Goal: Task Accomplishment & Management: Complete application form

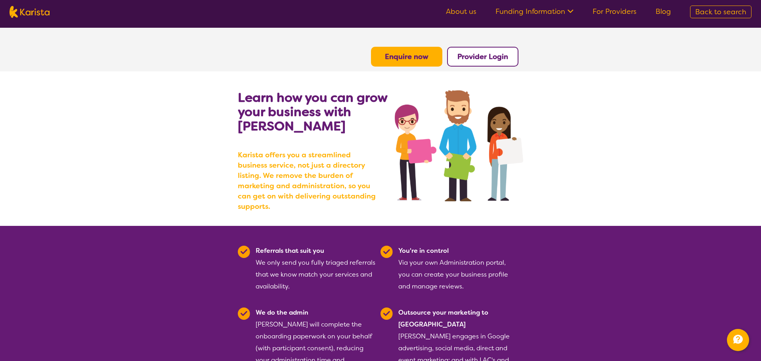
click at [477, 56] on b "Provider Login" at bounding box center [482, 57] width 51 height 10
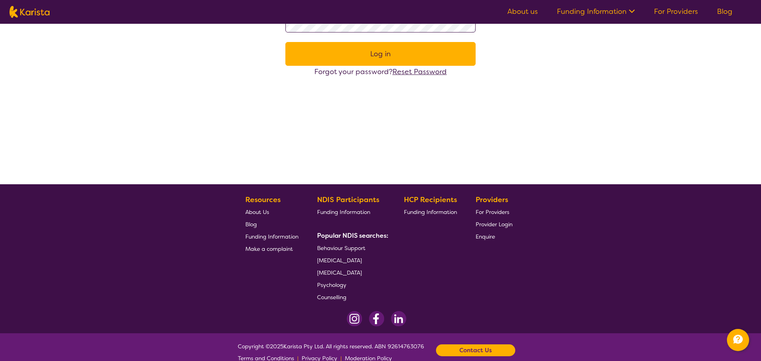
scroll to position [130, 0]
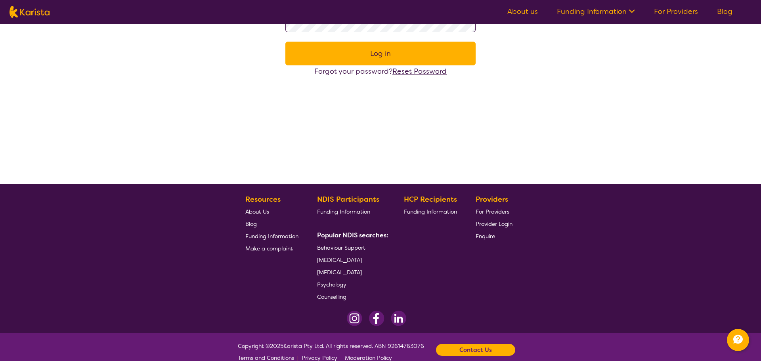
click at [340, 270] on span "[MEDICAL_DATA]" at bounding box center [339, 272] width 45 height 7
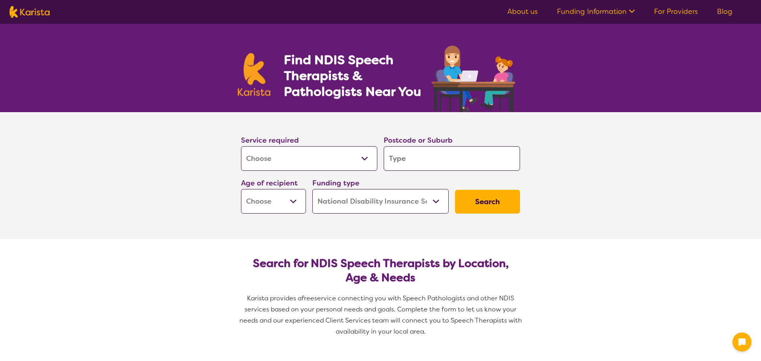
select select "[MEDICAL_DATA]"
select select "NDIS"
select select "[MEDICAL_DATA]"
select select "NDIS"
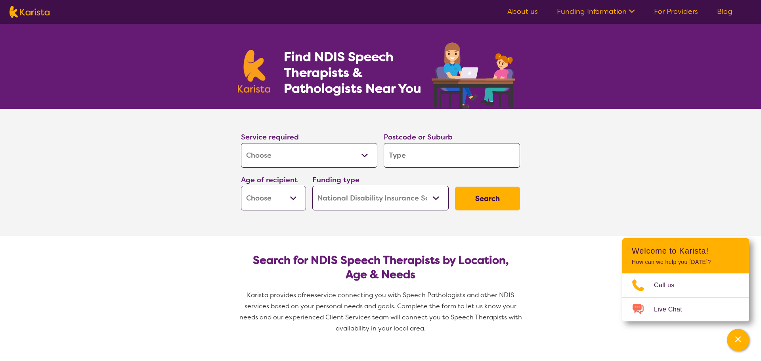
scroll to position [4, 0]
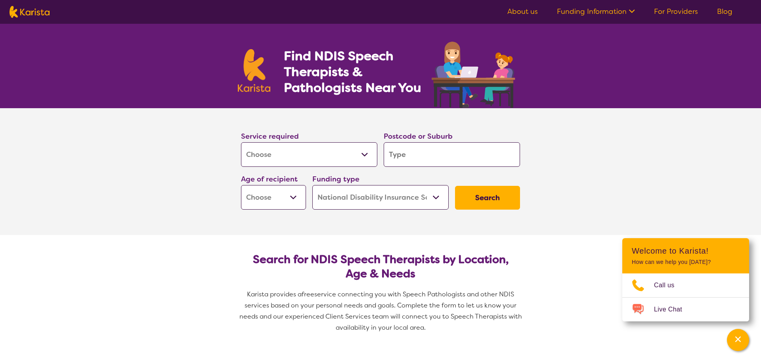
click at [426, 155] on input "search" at bounding box center [452, 154] width 136 height 25
type input "2762"
click at [253, 188] on select "Early Childhood - 0 to 9 Child - 10 to 11 Adolescent - 12 to 17 Adult - 18 to 6…" at bounding box center [273, 197] width 65 height 25
select select "EC"
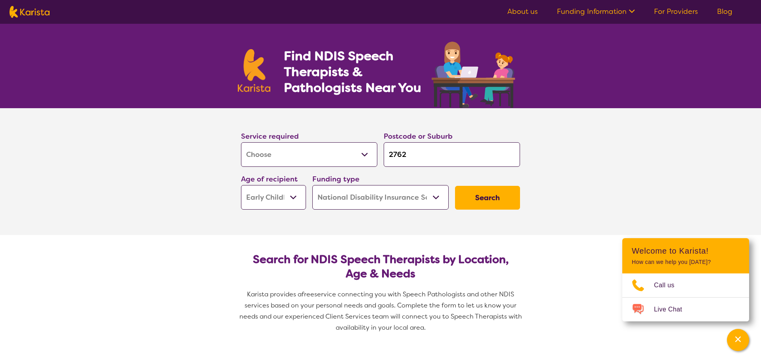
click at [241, 185] on select "Early Childhood - 0 to 9 Child - 10 to 11 Adolescent - 12 to 17 Adult - 18 to 6…" at bounding box center [273, 197] width 65 height 25
select select "EC"
click at [393, 203] on select "Home Care Package (HCP) National Disability Insurance Scheme (NDIS) I don't know" at bounding box center [380, 197] width 136 height 25
click at [492, 195] on button "Search" at bounding box center [487, 198] width 65 height 24
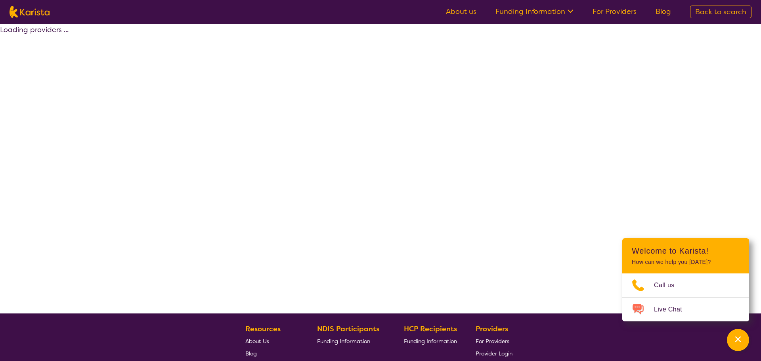
select select "by_score"
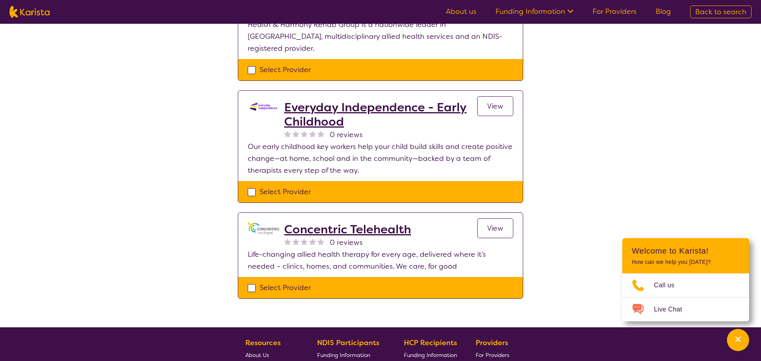
scroll to position [467, 0]
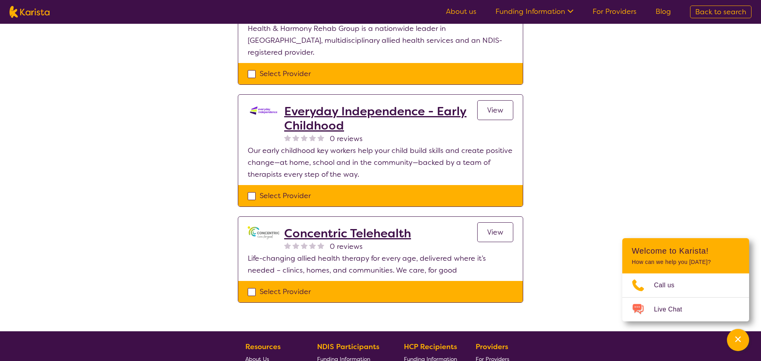
click at [384, 226] on h2 "Concentric Telehealth" at bounding box center [347, 233] width 127 height 14
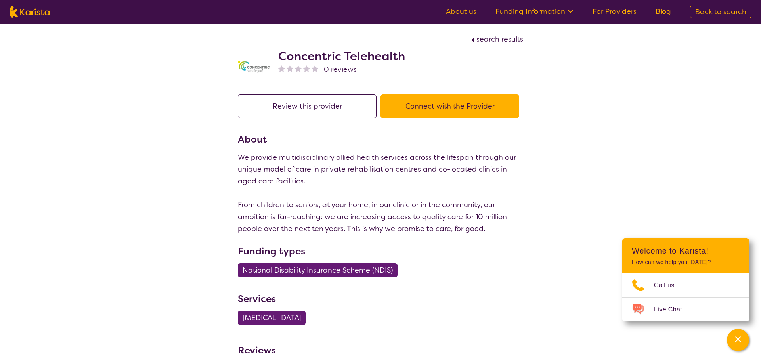
click at [28, 15] on img at bounding box center [30, 12] width 40 height 12
select select "[MEDICAL_DATA]"
select select "EC"
select select "NDIS"
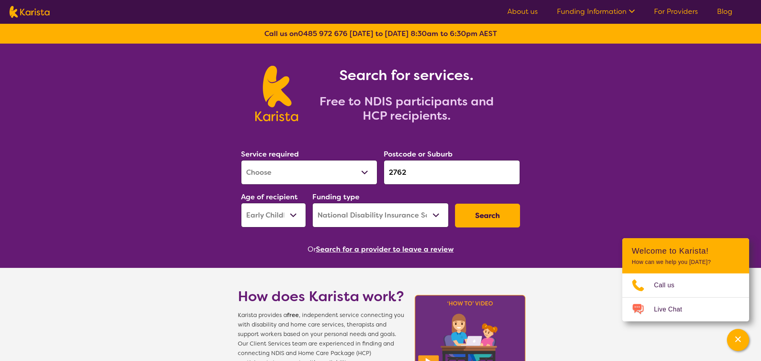
click at [691, 22] on nav "About us Funding Information NDIS - National Disability Insurance Scheme HCP - …" at bounding box center [380, 12] width 761 height 24
click at [689, 15] on link "For Providers" at bounding box center [676, 12] width 44 height 10
click at [471, 216] on button "Search" at bounding box center [487, 216] width 65 height 24
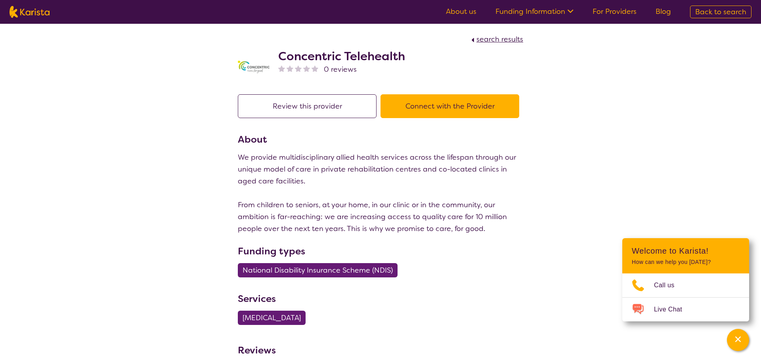
click at [435, 102] on button "Connect with the Provider" at bounding box center [449, 106] width 139 height 24
click at [278, 117] on button "Review this provider" at bounding box center [307, 106] width 139 height 24
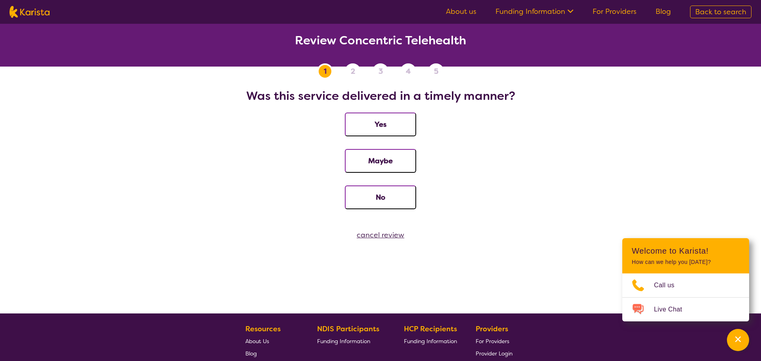
click at [702, 10] on span "Back to search" at bounding box center [720, 12] width 51 height 10
select select "[MEDICAL_DATA]"
select select "EC"
select select "NDIS"
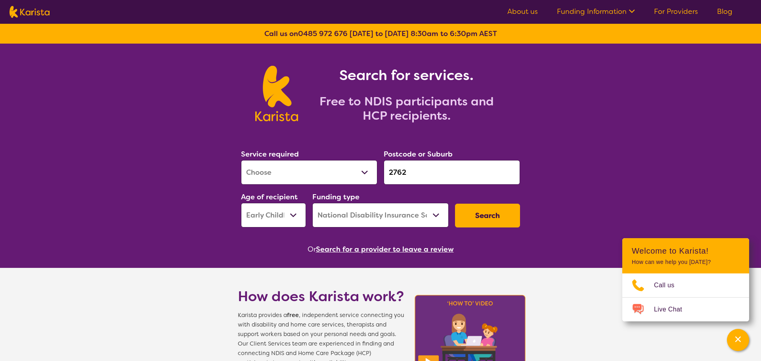
click at [670, 13] on link "For Providers" at bounding box center [676, 12] width 44 height 10
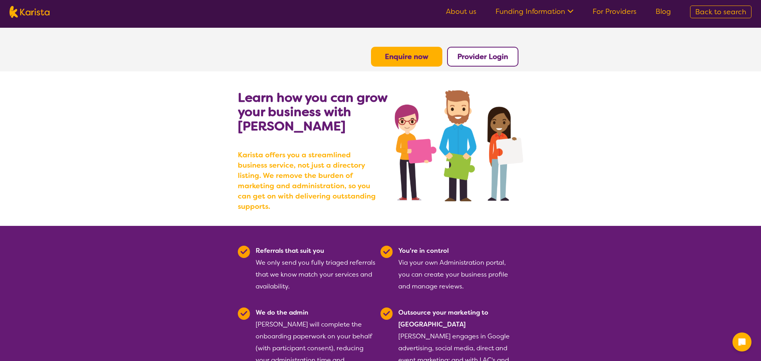
click at [423, 57] on b "Enquire now" at bounding box center [407, 57] width 44 height 10
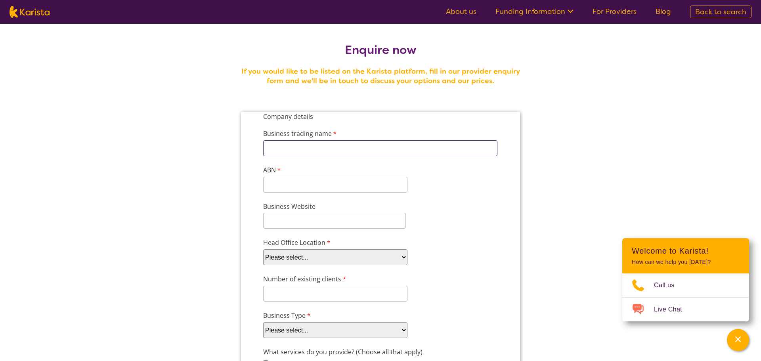
click at [409, 149] on input "Business trading name" at bounding box center [380, 148] width 234 height 16
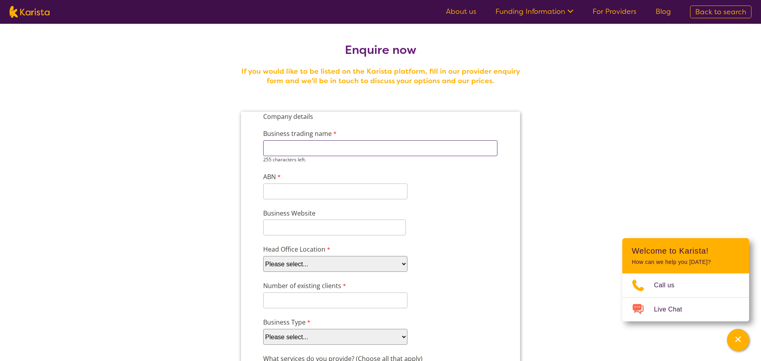
type input "Moana Minds"
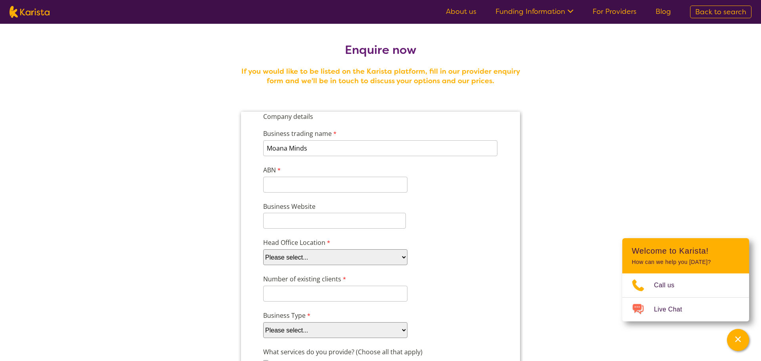
click at [281, 176] on label "ABN" at bounding box center [272, 170] width 19 height 11
click at [281, 177] on input "ABN" at bounding box center [335, 185] width 144 height 16
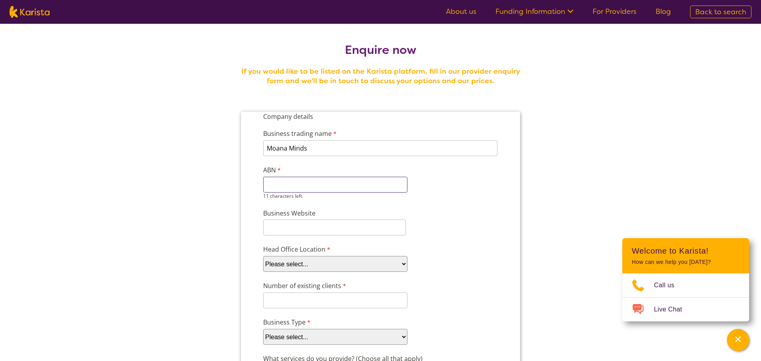
click at [280, 185] on input "ABN" at bounding box center [335, 185] width 144 height 16
type input "49366325580"
click at [272, 225] on input "Business Website" at bounding box center [334, 227] width 143 height 16
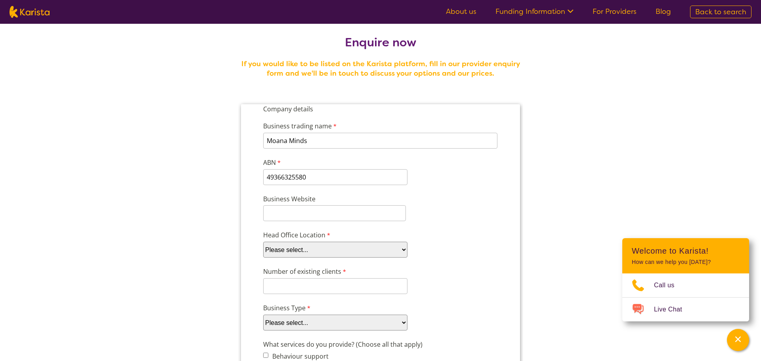
scroll to position [8, 0]
click at [320, 247] on select "Please select... ACT NSW NT QLD SA TAS VIC WA" at bounding box center [335, 249] width 144 height 16
click at [400, 253] on select "Please select... ACT NSW NT QLD SA TAS VIC WA" at bounding box center [335, 249] width 144 height 16
select select "tfa_95"
click at [263, 241] on select "Please select... ACT NSW NT QLD SA TAS VIC WA" at bounding box center [335, 249] width 144 height 16
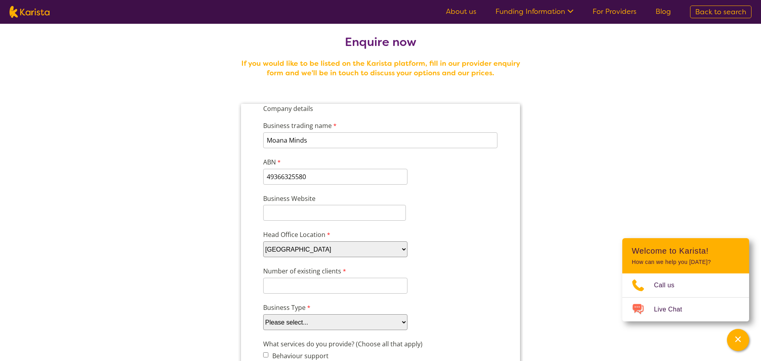
click at [463, 275] on div "Number of existing clients 8 characters left." at bounding box center [380, 280] width 241 height 31
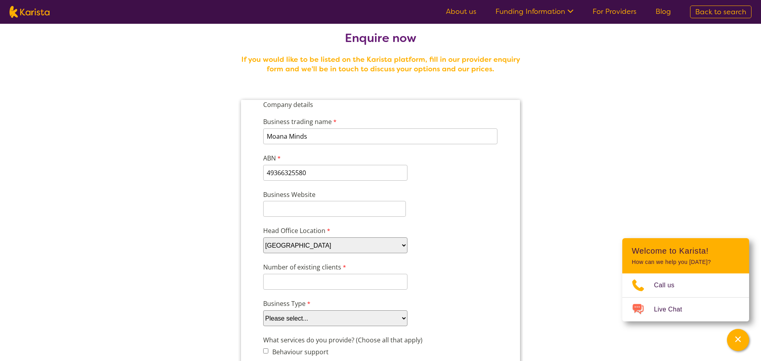
scroll to position [16, 0]
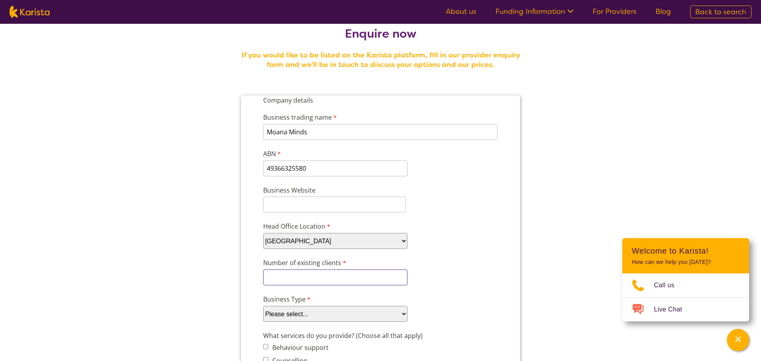
click at [340, 280] on input "Number of existing clients" at bounding box center [335, 277] width 144 height 16
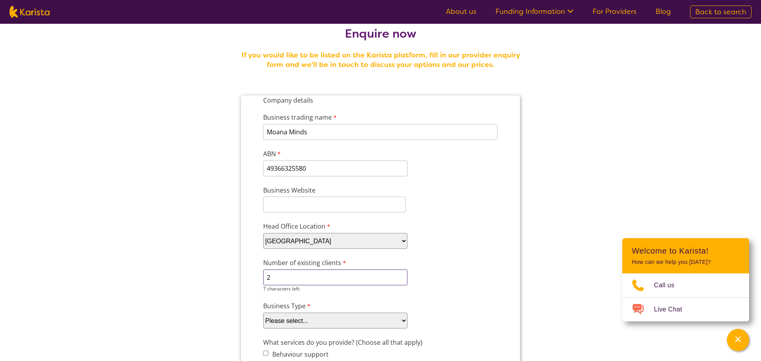
type input "2"
click at [462, 274] on div "Number of existing clients 2 7 characters left." at bounding box center [380, 274] width 241 height 37
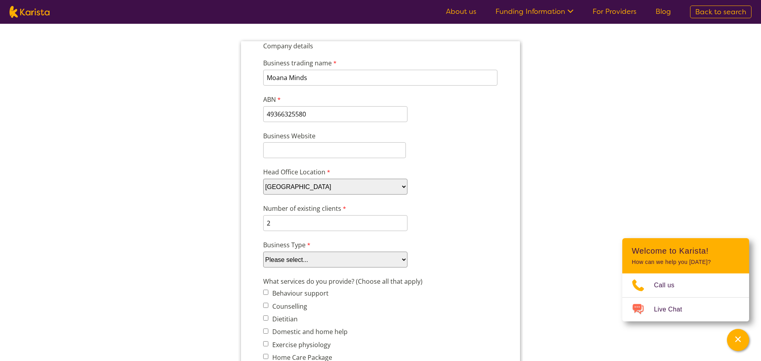
scroll to position [80, 0]
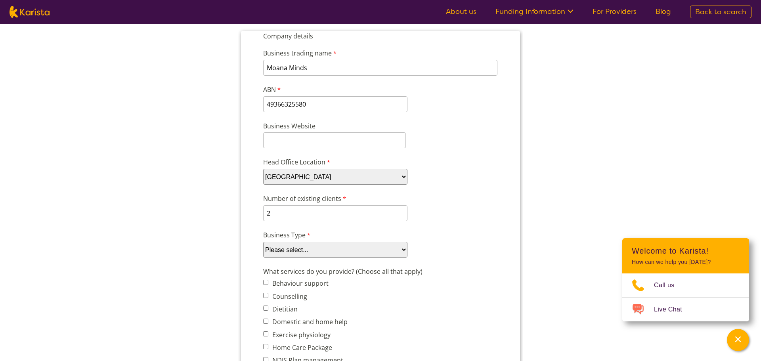
click at [383, 252] on select "Please select... Company Individual/Sole Trader Other (please specify)" at bounding box center [335, 250] width 144 height 16
select select "tfa_88"
click at [263, 242] on select "Please select... Company Individual/Sole Trader Other (please specify)" at bounding box center [335, 250] width 144 height 16
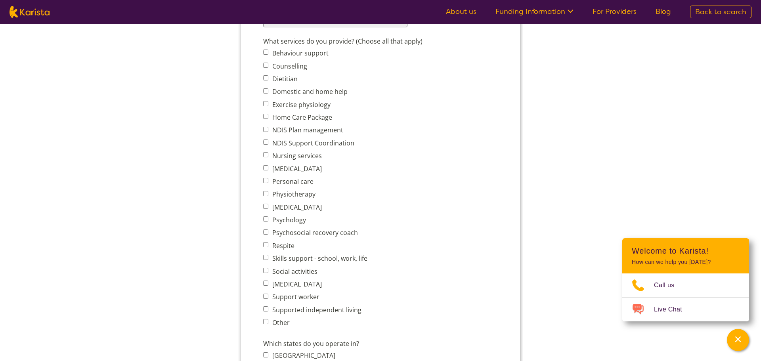
scroll to position [313, 0]
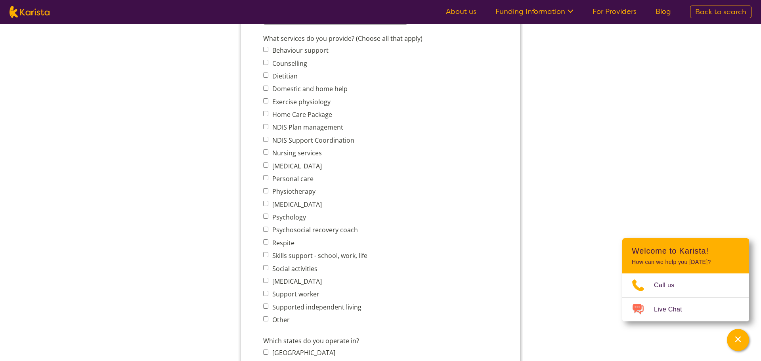
click at [300, 279] on label "[MEDICAL_DATA]" at bounding box center [296, 281] width 52 height 9
click at [268, 279] on input "[MEDICAL_DATA]" at bounding box center [265, 280] width 5 height 5
checkbox input "true"
click at [395, 291] on div "What services do you provide? (Choose all that apply) Behaviour support Counsel…" at bounding box center [380, 180] width 241 height 296
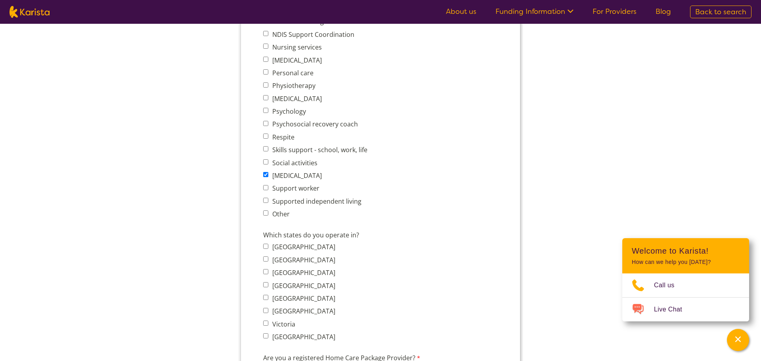
scroll to position [508, 0]
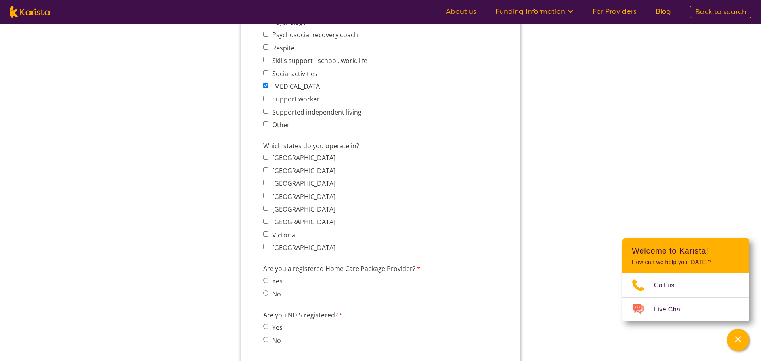
click at [279, 169] on label "New South Wales" at bounding box center [302, 170] width 65 height 9
click at [268, 169] on input "New South Wales" at bounding box center [265, 169] width 5 height 5
checkbox input "true"
click at [439, 188] on div "Which states do you operate in? Australian Capital Territory New South Wales No…" at bounding box center [380, 218] width 241 height 169
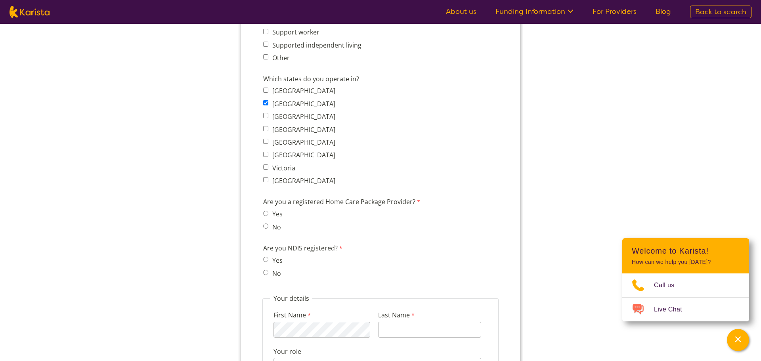
scroll to position [577, 0]
click at [267, 230] on span "No" at bounding box center [275, 225] width 24 height 11
click at [269, 270] on span "No" at bounding box center [275, 271] width 24 height 11
click at [268, 225] on span "No" at bounding box center [275, 225] width 24 height 11
click at [265, 229] on span "No" at bounding box center [275, 225] width 24 height 11
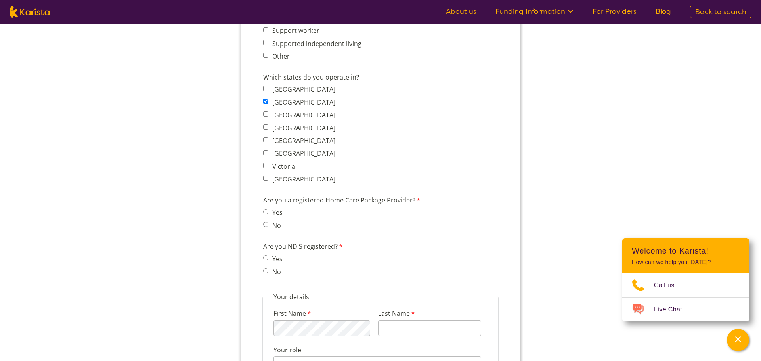
click at [265, 226] on input "No" at bounding box center [265, 224] width 5 height 5
radio input "true"
click at [268, 273] on input "No" at bounding box center [265, 270] width 5 height 5
radio input "true"
click at [268, 309] on span "Yes" at bounding box center [275, 305] width 24 height 11
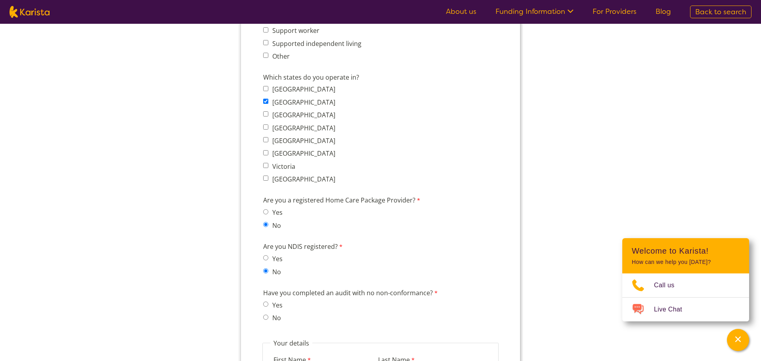
click at [264, 305] on input "Yes" at bounding box center [265, 304] width 5 height 5
radio input "true"
click at [247, 300] on form "Company details Business trading name Moana Minds 244 characters left. ABN 4936…" at bounding box center [380, 156] width 279 height 1242
click at [267, 320] on input "No" at bounding box center [265, 317] width 5 height 5
radio input "true"
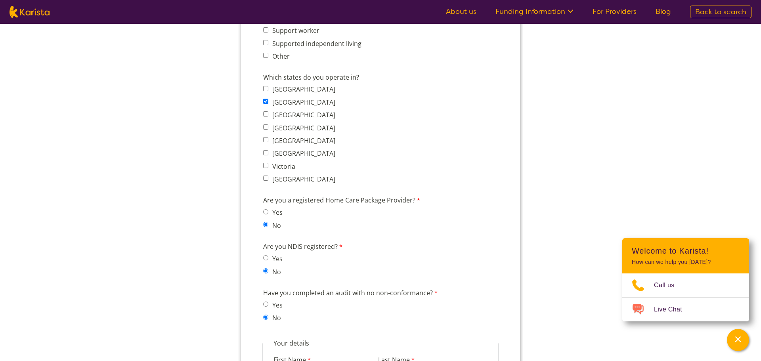
click at [266, 307] on input "Yes" at bounding box center [265, 304] width 5 height 5
radio input "true"
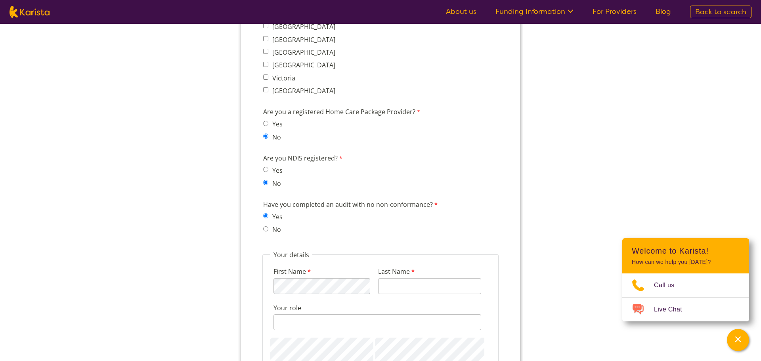
scroll to position [697, 0]
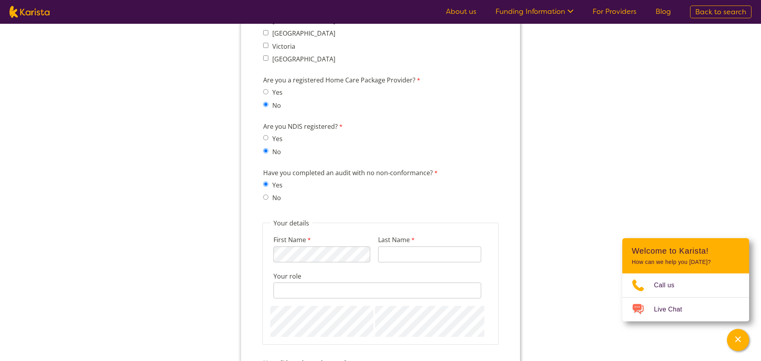
click at [257, 237] on form "Company details Business trading name Moana Minds 244 characters left. ABN 4936…" at bounding box center [380, 36] width 279 height 1242
drag, startPoint x: 440, startPoint y: 174, endPoint x: 259, endPoint y: 175, distance: 181.1
click at [259, 175] on form "Company details Business trading name Moana Minds 244 characters left. ABN 4936…" at bounding box center [380, 36] width 279 height 1242
copy label "Have you completed an audit with no non-conformance?"
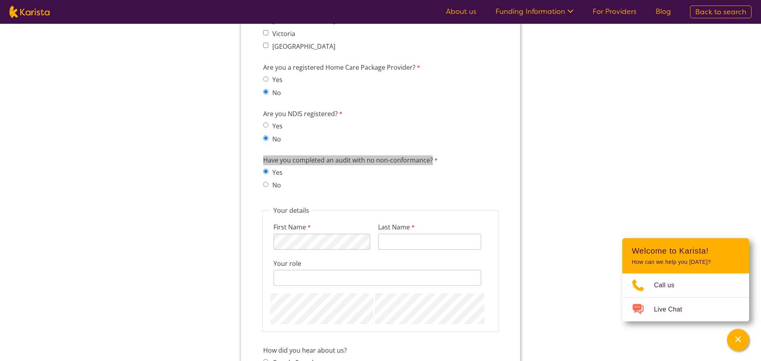
scroll to position [715, 0]
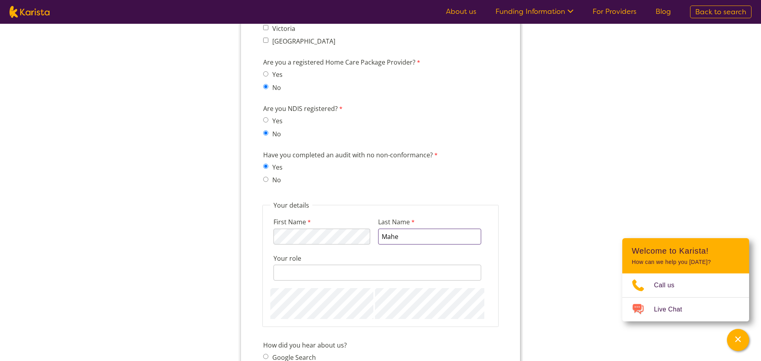
type input "Mahe"
type input "Speech Pathologist"
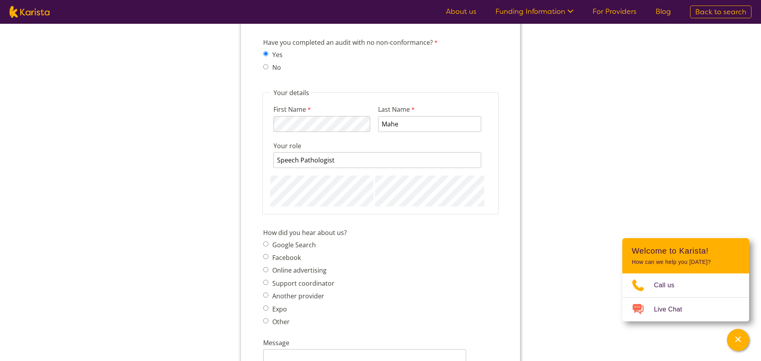
scroll to position [831, 0]
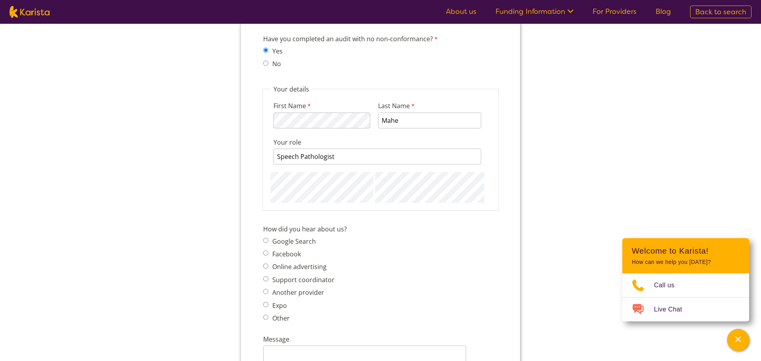
click at [294, 295] on label "Another provider" at bounding box center [297, 292] width 54 height 9
click at [268, 294] on input "Another provider" at bounding box center [265, 291] width 5 height 5
radio input "true"
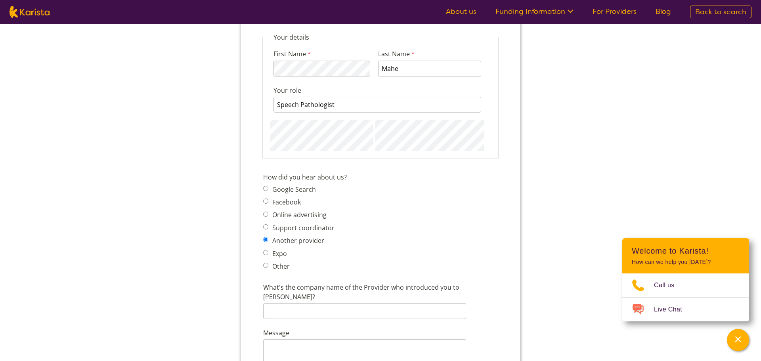
scroll to position [952, 0]
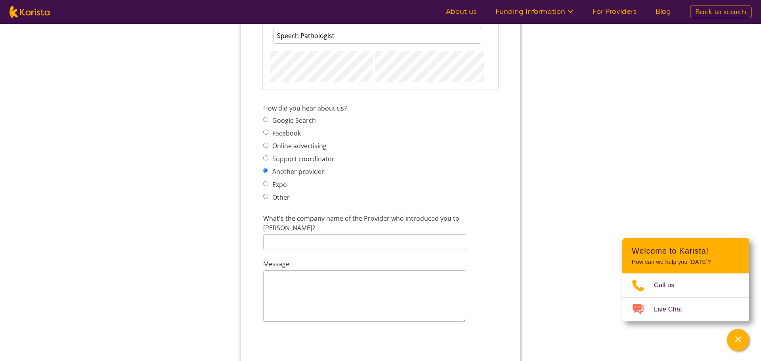
click at [275, 200] on label "Other" at bounding box center [280, 197] width 20 height 9
click at [268, 199] on input "Other" at bounding box center [265, 196] width 5 height 5
radio input "true"
click at [311, 234] on input "Other - please describe" at bounding box center [364, 233] width 203 height 16
type input "instagram"
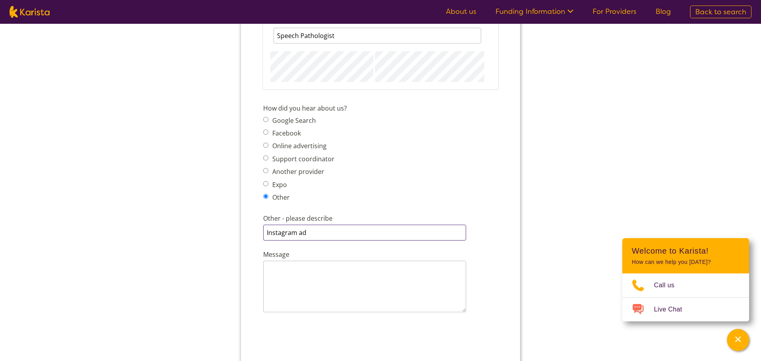
type input "Instagram ad"
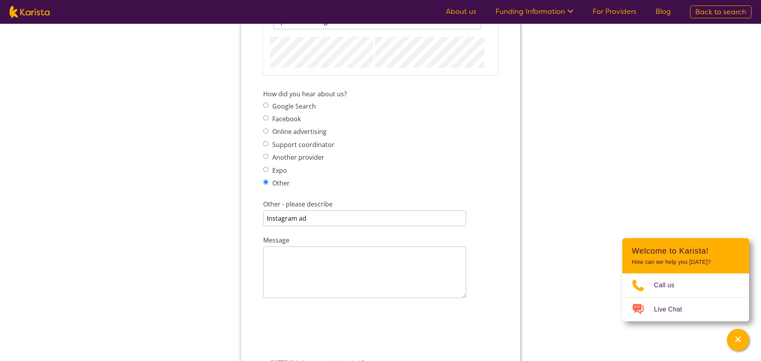
scroll to position [977, 0]
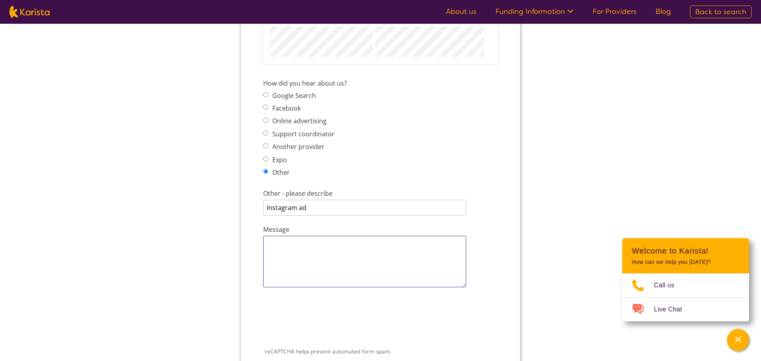
click at [307, 269] on textarea "Message" at bounding box center [364, 262] width 203 height 52
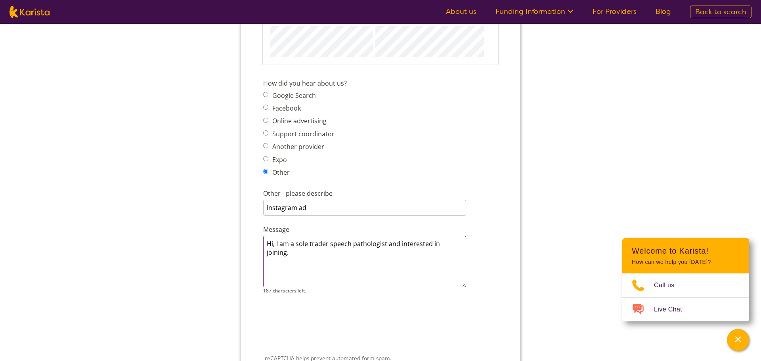
type textarea "Hi, I am a sole trader speech pathologist and interested in joining."
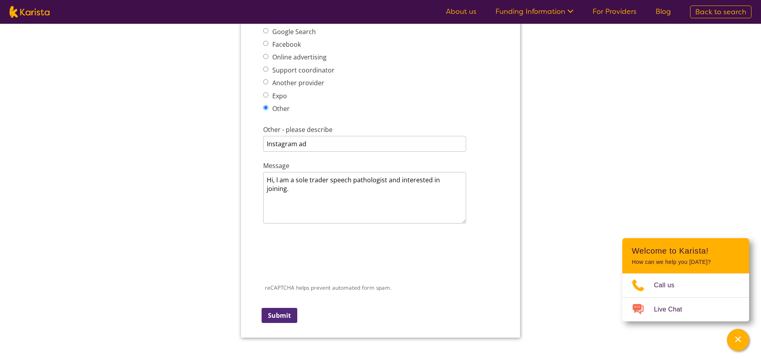
scroll to position [1048, 0]
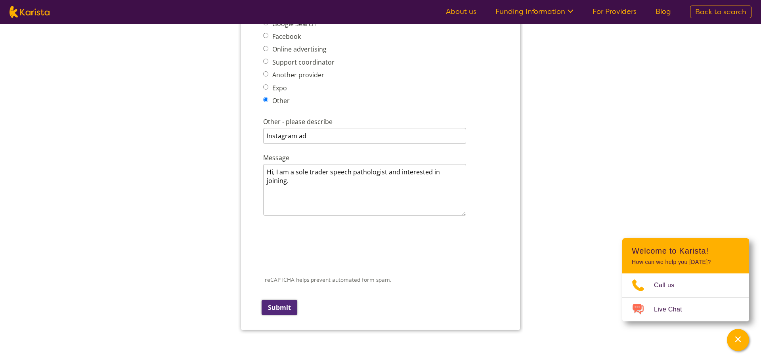
click at [272, 312] on input "Submit" at bounding box center [279, 307] width 36 height 15
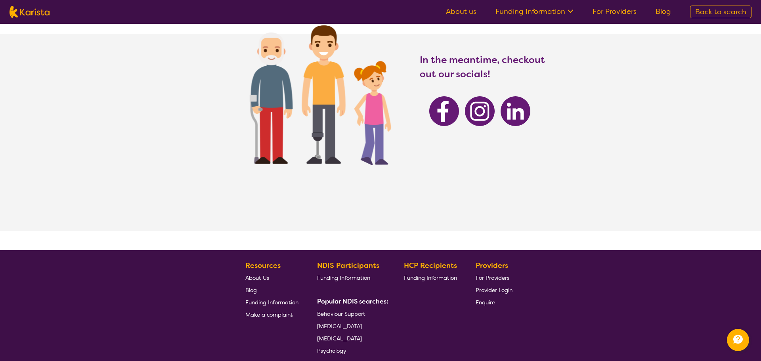
scroll to position [115, 0]
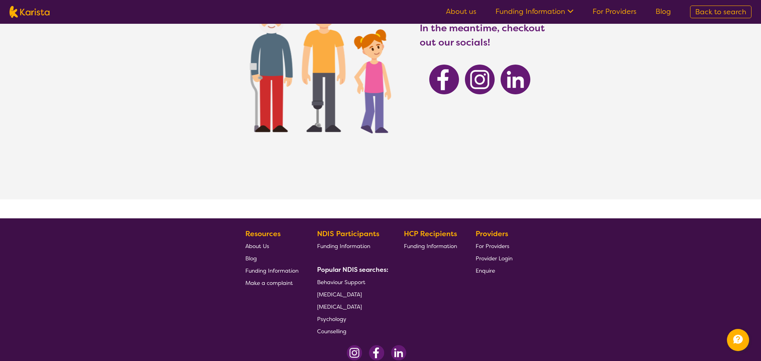
click at [344, 309] on span "[MEDICAL_DATA]" at bounding box center [339, 306] width 45 height 7
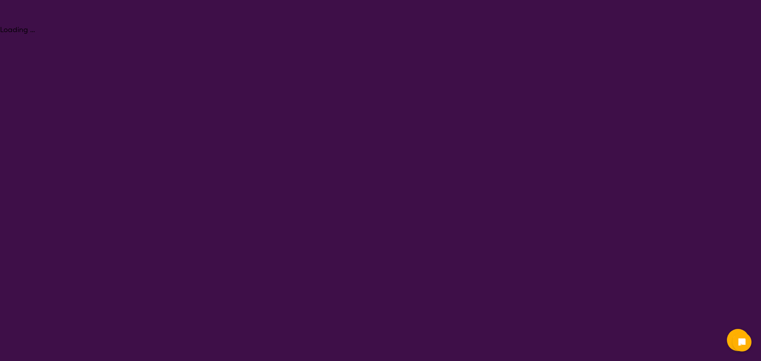
select select "[MEDICAL_DATA]"
select select "EC"
select select "NDIS"
select select "[MEDICAL_DATA]"
select select "EC"
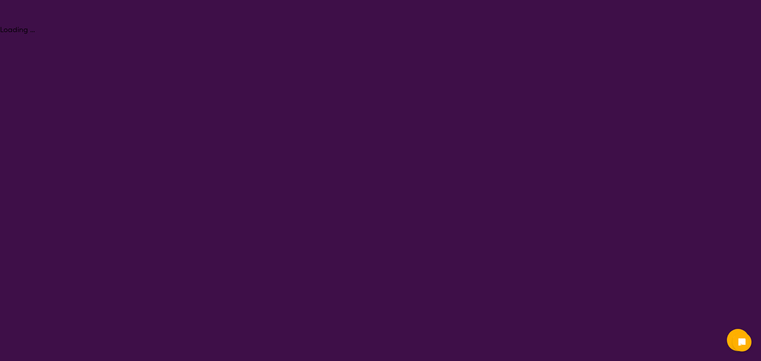
select select "NDIS"
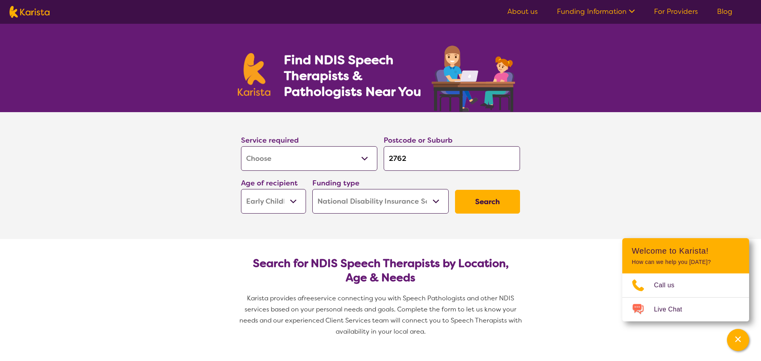
click at [301, 206] on select "Early Childhood - 0 to 9 Child - 10 to 11 Adolescent - 12 to 17 Adult - 18 to 6…" at bounding box center [273, 201] width 65 height 25
click at [428, 199] on select "Home Care Package (HCP) National Disability Insurance Scheme (NDIS) I don't know" at bounding box center [380, 201] width 136 height 25
click at [567, 182] on section "Service required Allied Health Assistant Assessment ([MEDICAL_DATA] or [MEDICAL…" at bounding box center [380, 175] width 761 height 127
click at [506, 203] on button "Search" at bounding box center [487, 202] width 65 height 24
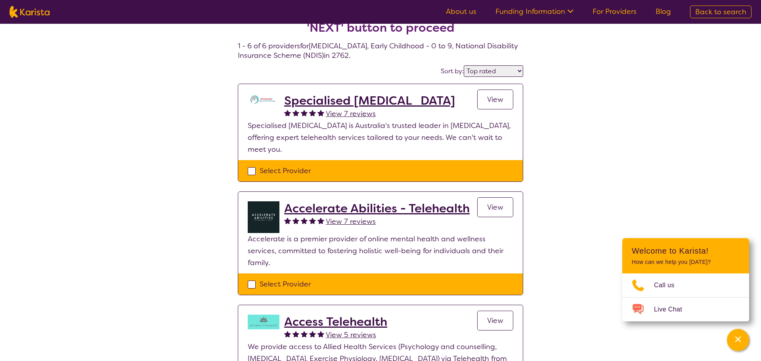
scroll to position [17, 0]
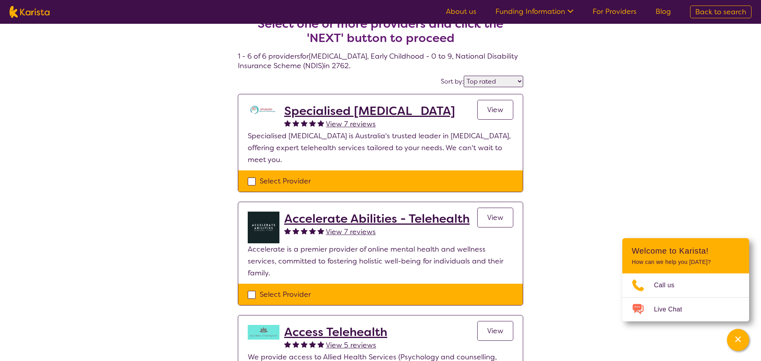
click at [498, 78] on select "Highly reviewed Top rated" at bounding box center [493, 81] width 59 height 11
select select "highly_reviewed"
click at [466, 76] on select "Highly reviewed Top rated" at bounding box center [493, 81] width 59 height 11
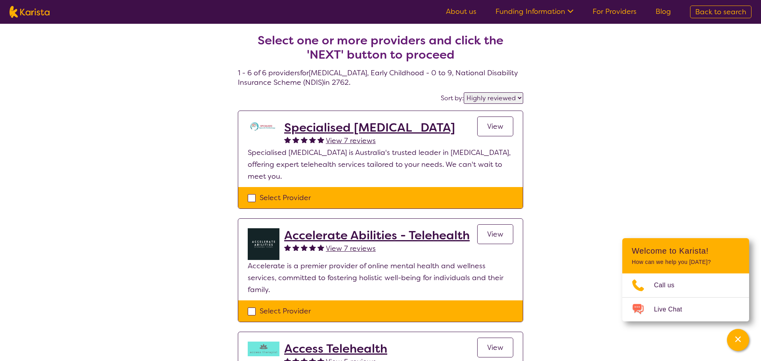
select select "[MEDICAL_DATA]"
select select "EC"
select select "NDIS"
select select "[MEDICAL_DATA]"
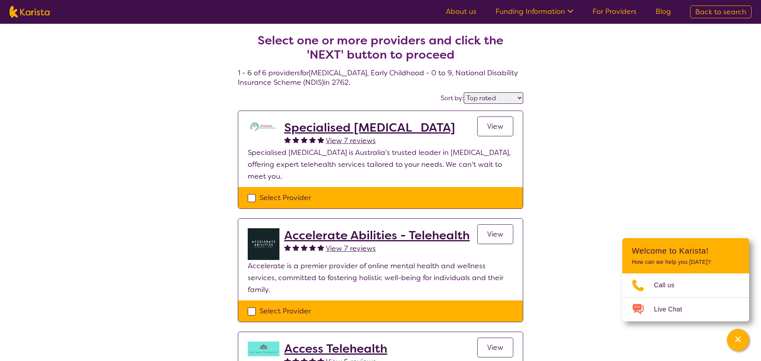
select select "EC"
select select "NDIS"
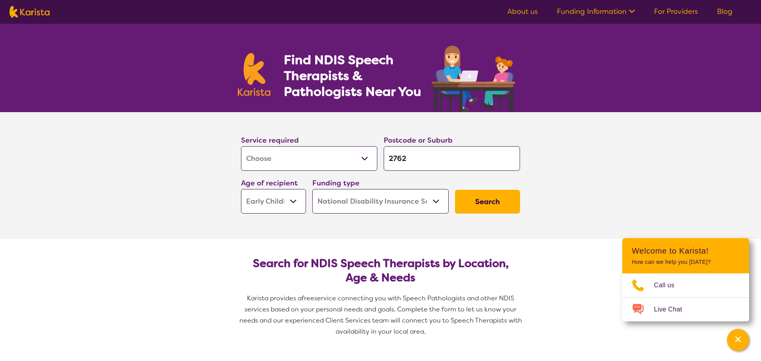
click at [421, 150] on input "2762" at bounding box center [452, 158] width 136 height 25
type input "276"
type input "27"
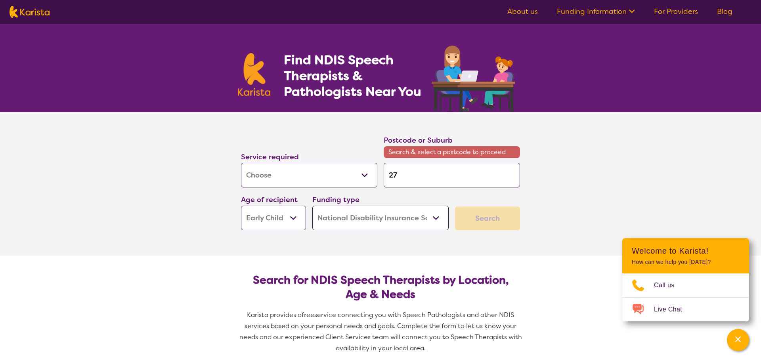
type input "2"
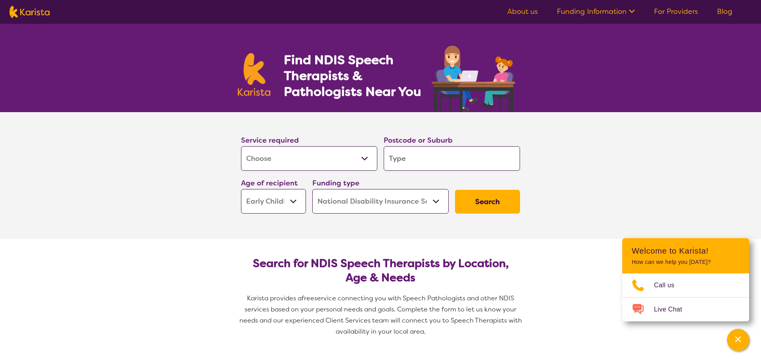
type input "2"
type input "21"
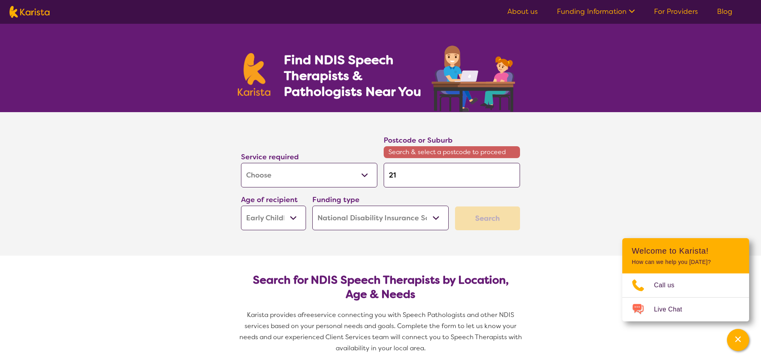
type input "215"
type input "2155"
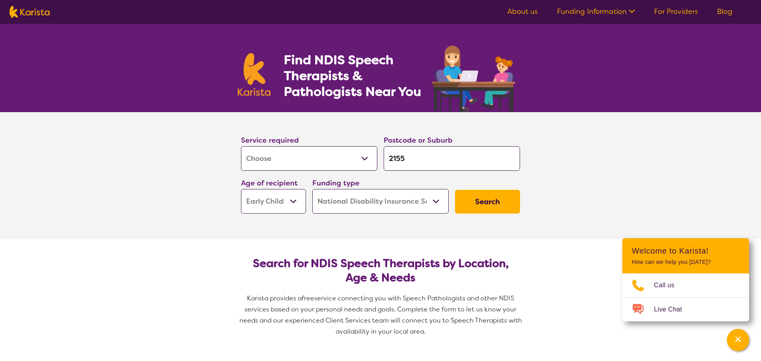
click button "Search" at bounding box center [487, 202] width 65 height 24
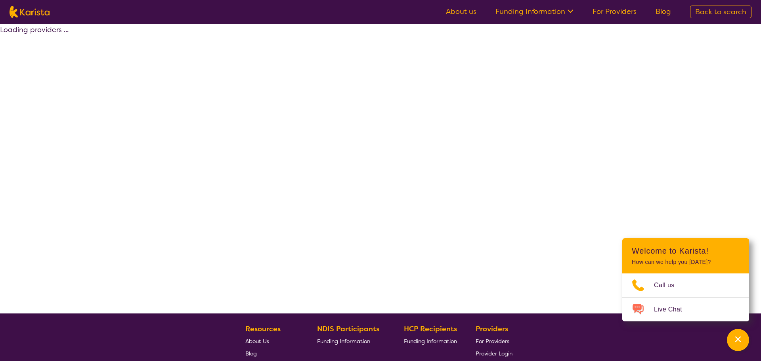
select select "by_score"
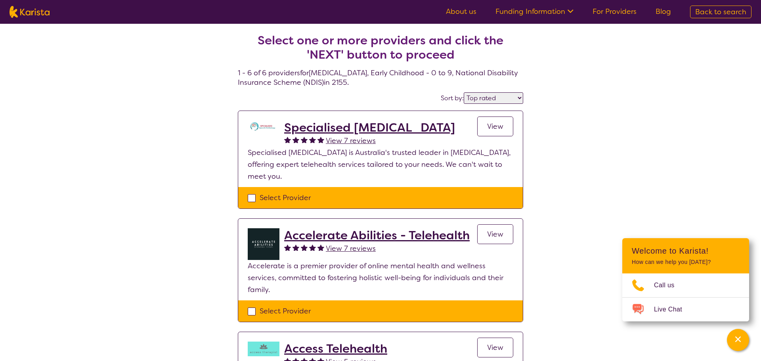
select select "[MEDICAL_DATA]"
select select "EC"
select select "NDIS"
select select "[MEDICAL_DATA]"
select select "EC"
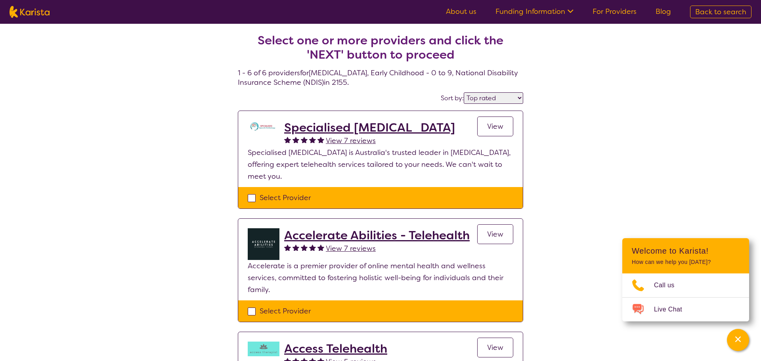
select select "NDIS"
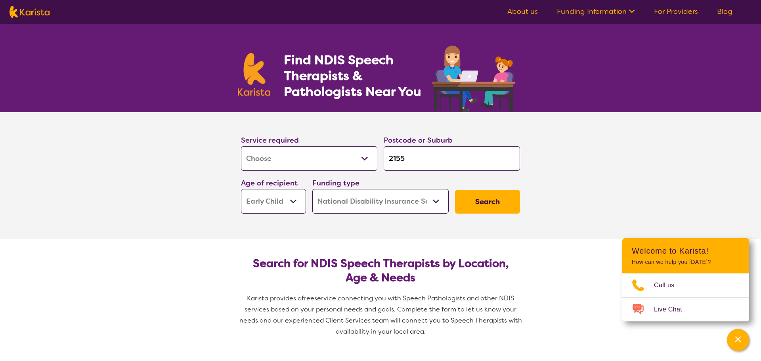
click at [424, 158] on input "2155" at bounding box center [452, 158] width 136 height 25
type input "215"
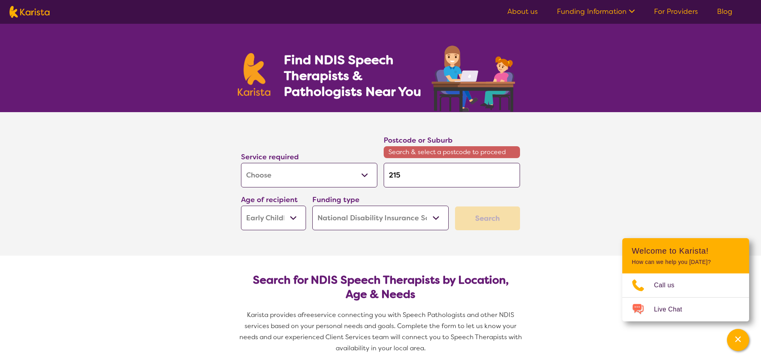
type input "21"
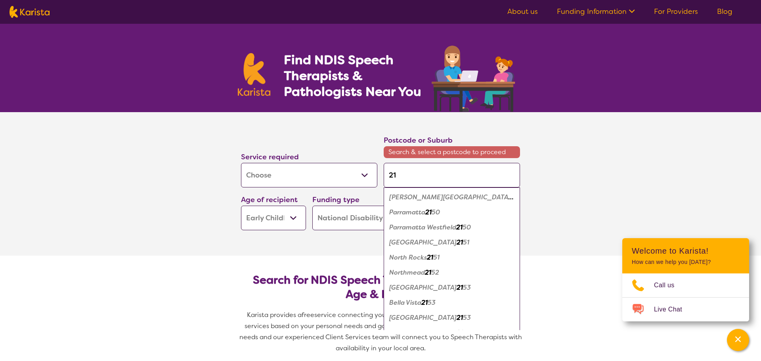
type input "214"
type input "2148"
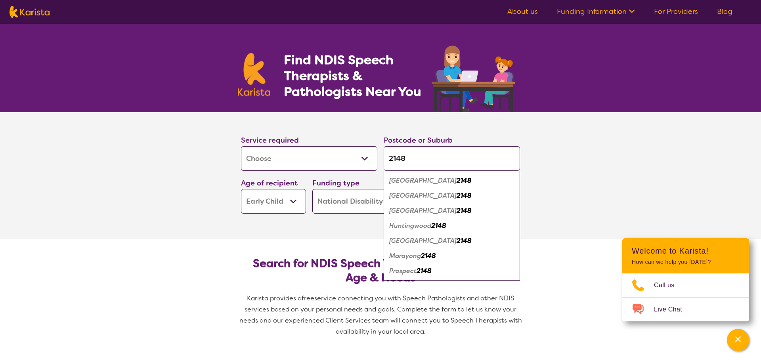
type input "2148"
click at [447, 195] on div "Blacktown 2148" at bounding box center [451, 195] width 128 height 15
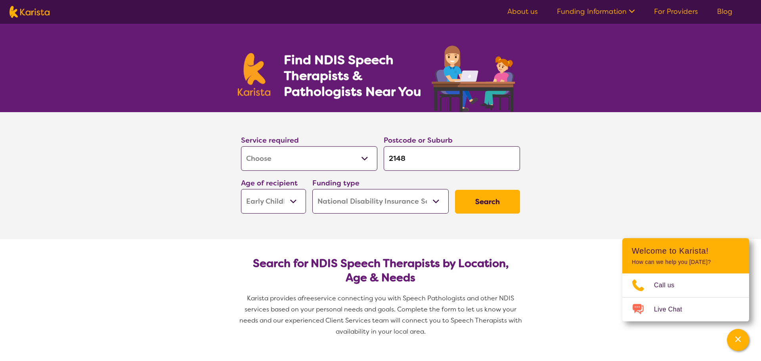
click at [486, 206] on button "Search" at bounding box center [487, 202] width 65 height 24
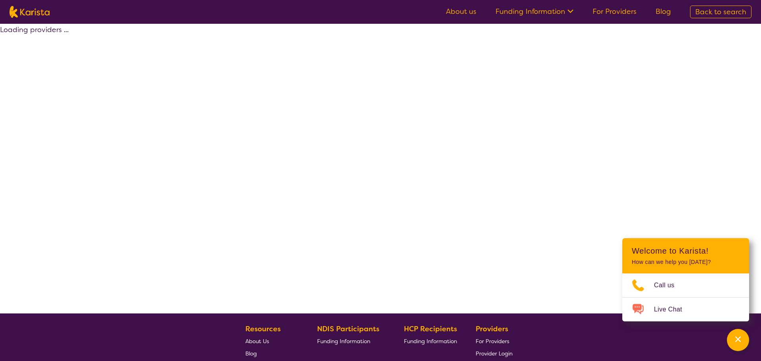
select select "by_score"
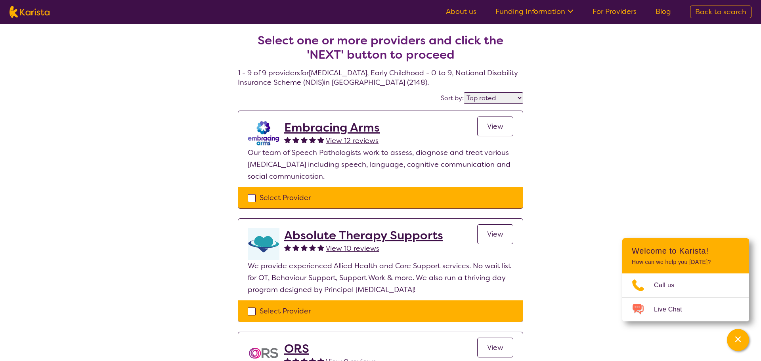
click at [502, 133] on link "View" at bounding box center [495, 126] width 36 height 20
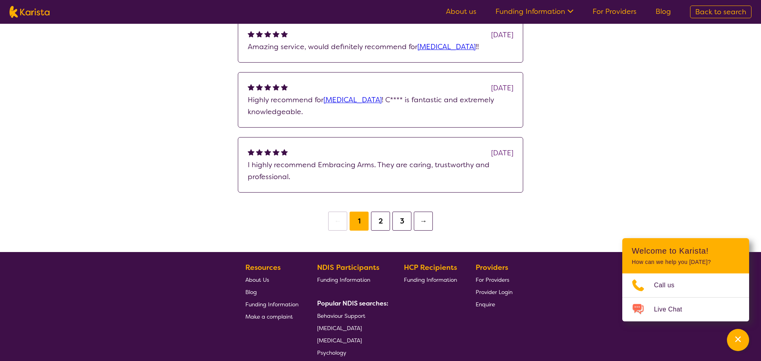
scroll to position [702, 0]
